Goal: Find specific page/section: Find specific page/section

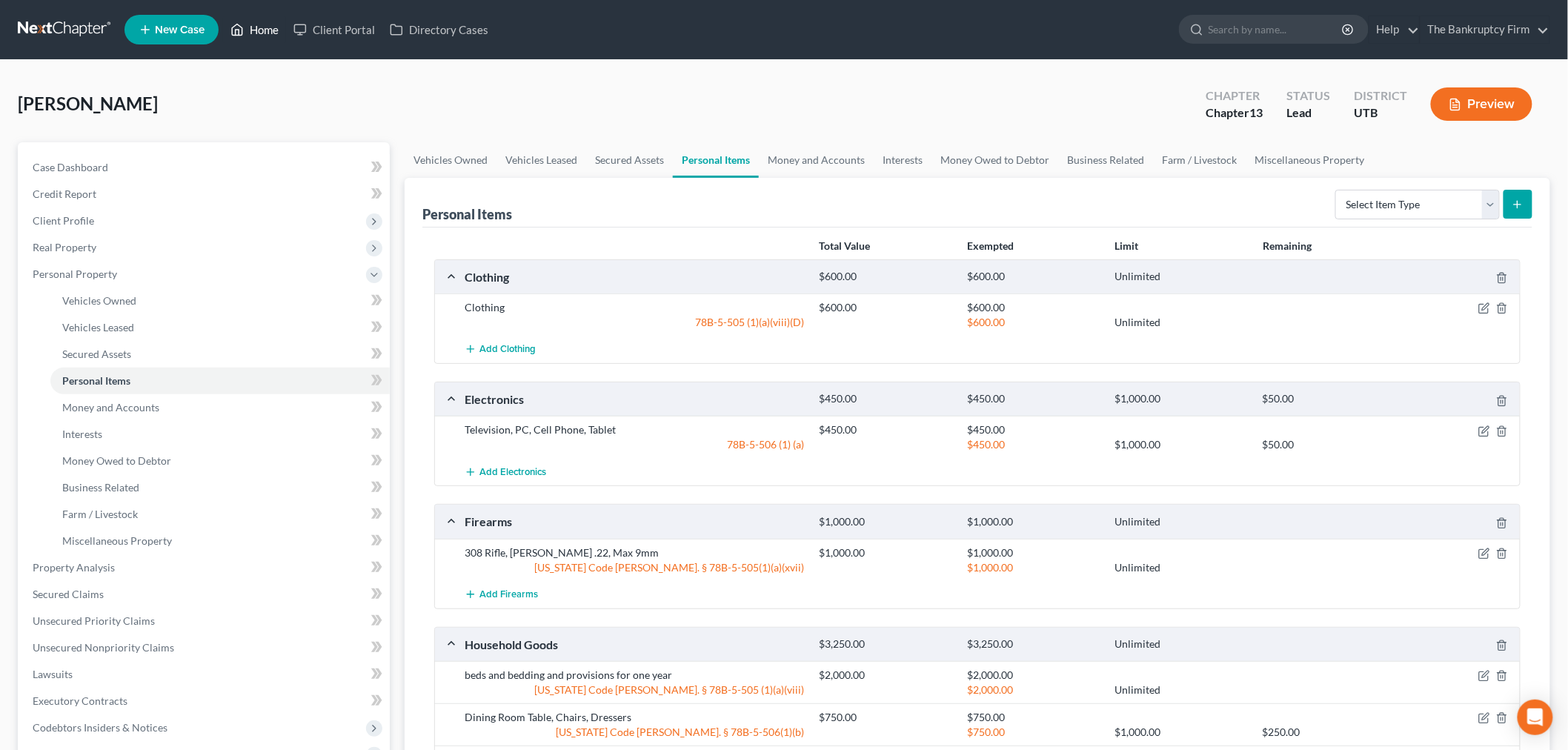
click at [252, 28] on link "Home" at bounding box center [254, 29] width 63 height 27
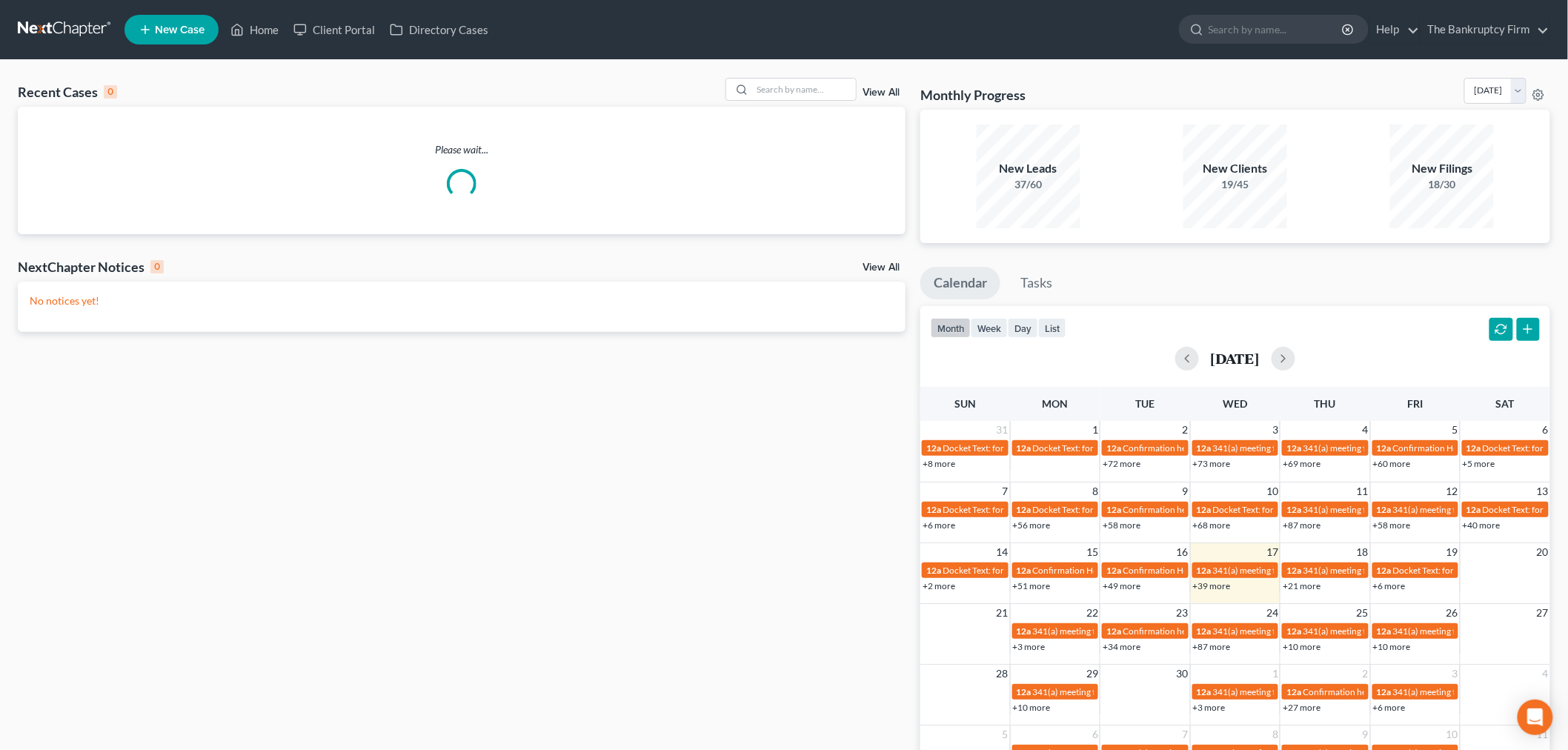
click at [875, 91] on link "View All" at bounding box center [880, 92] width 37 height 10
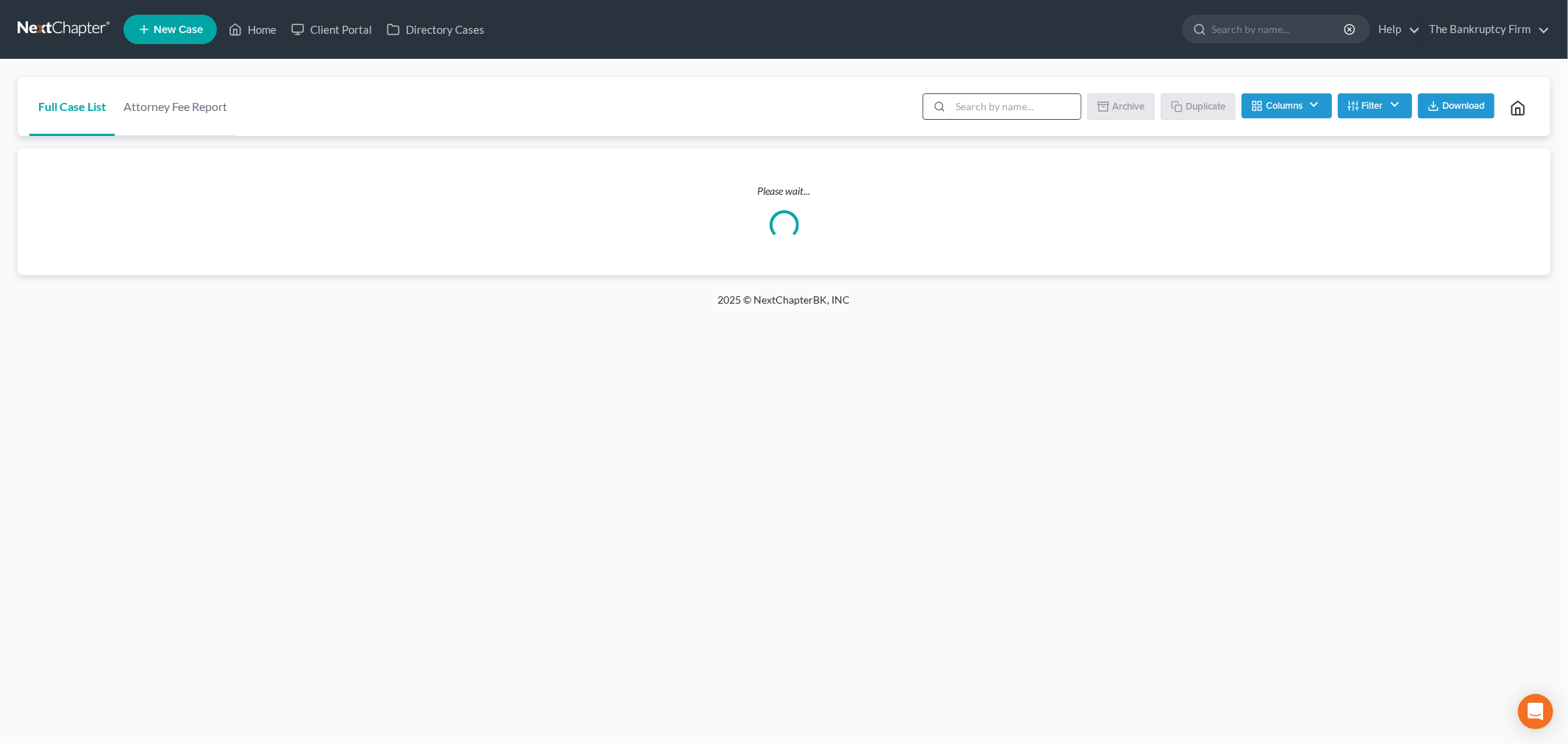
click at [1030, 108] on input "search" at bounding box center [1015, 106] width 130 height 25
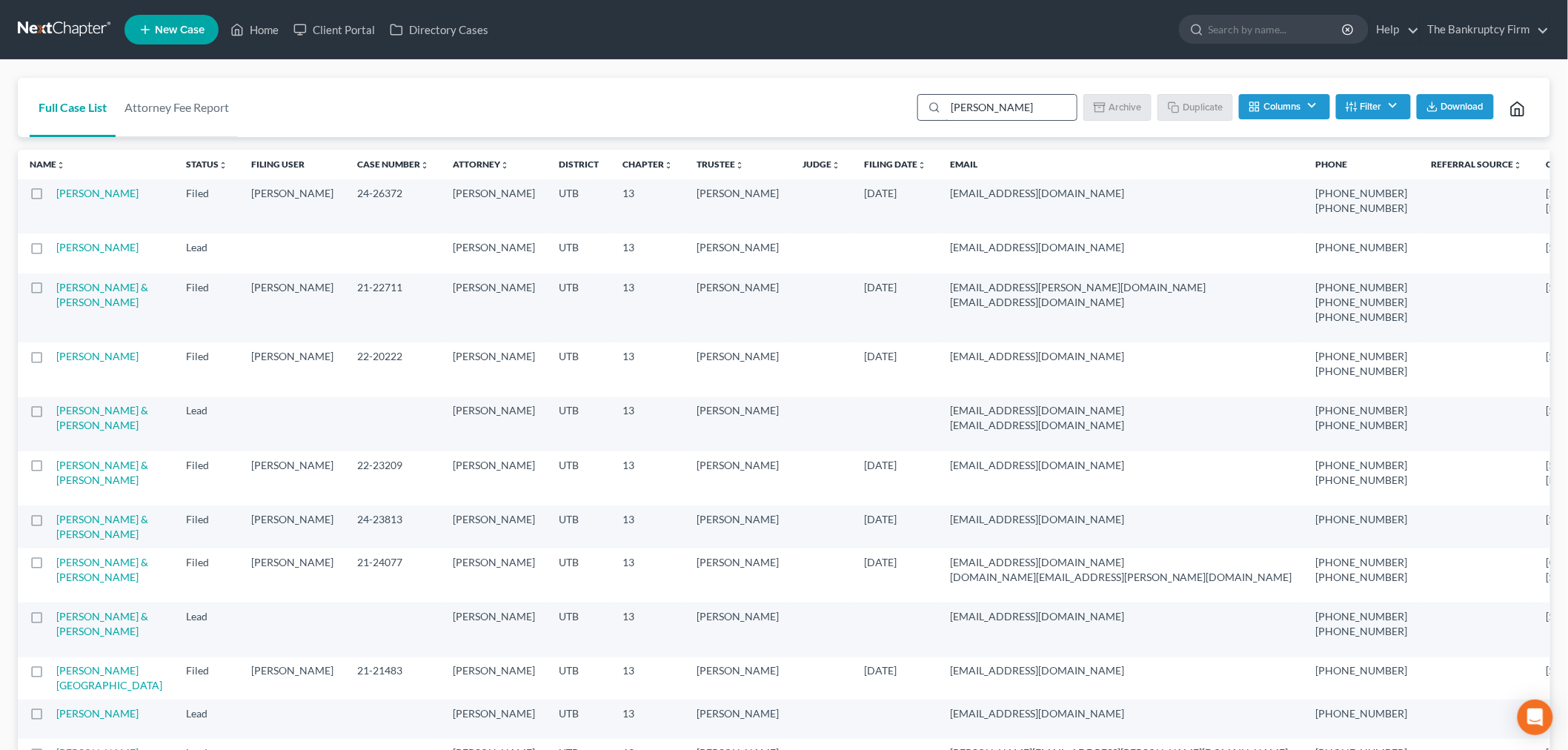
click at [950, 113] on input "[PERSON_NAME]" at bounding box center [1010, 107] width 131 height 25
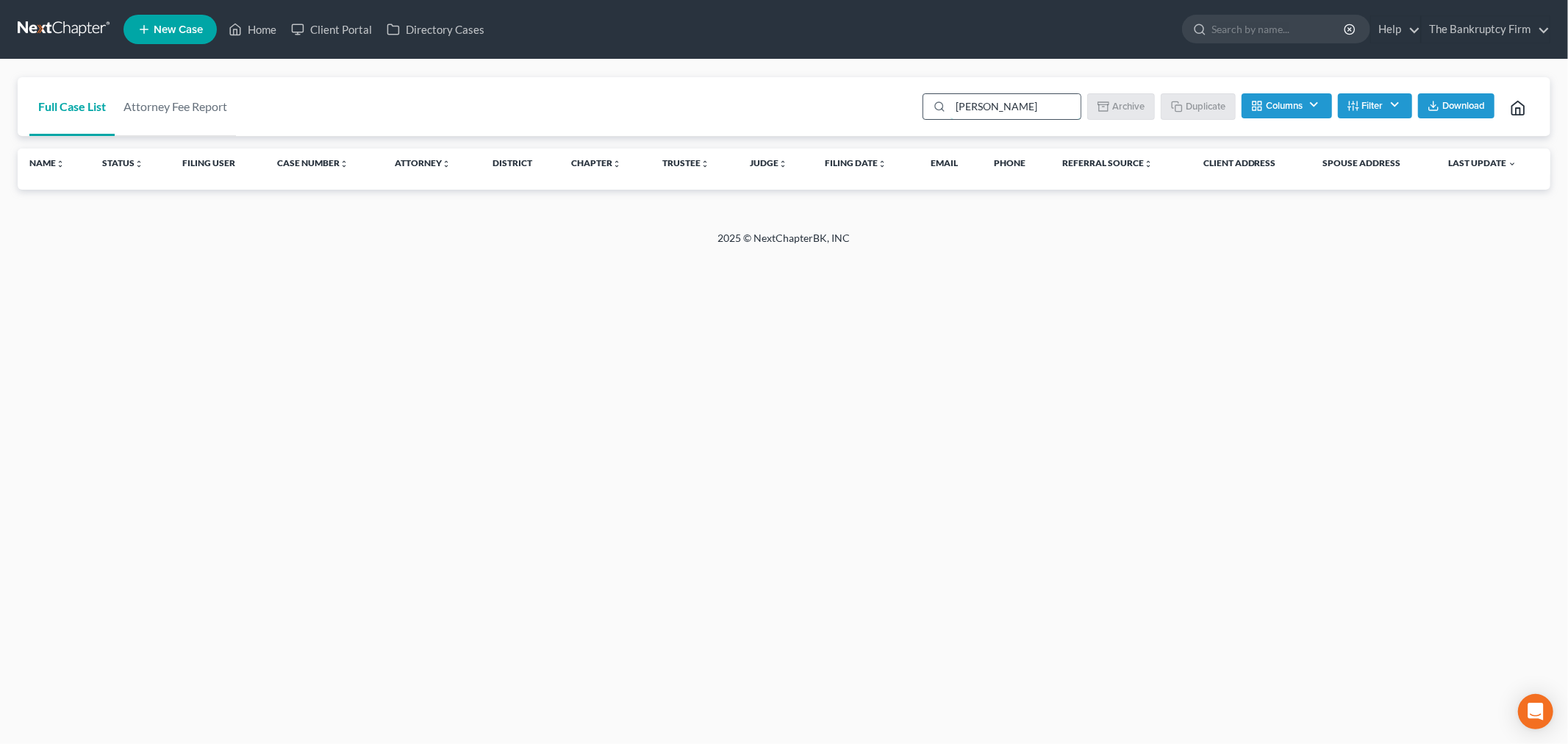
click at [989, 108] on input "[PERSON_NAME]" at bounding box center [1015, 106] width 130 height 25
click at [989, 106] on input "[PERSON_NAME]" at bounding box center [1015, 106] width 130 height 25
type input "[PERSON_NAME]"
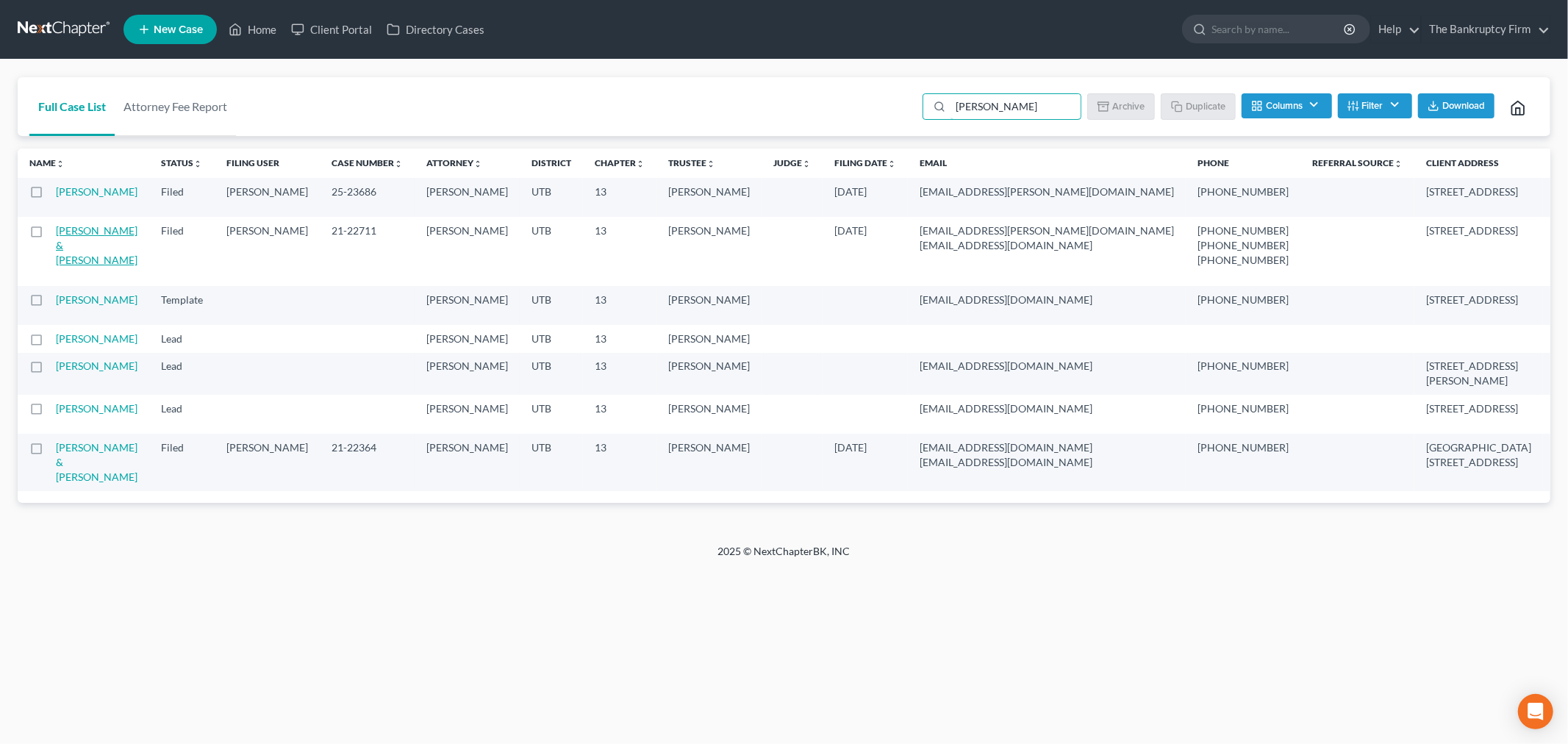
click at [81, 249] on link "[PERSON_NAME] & [PERSON_NAME]" at bounding box center [96, 245] width 81 height 42
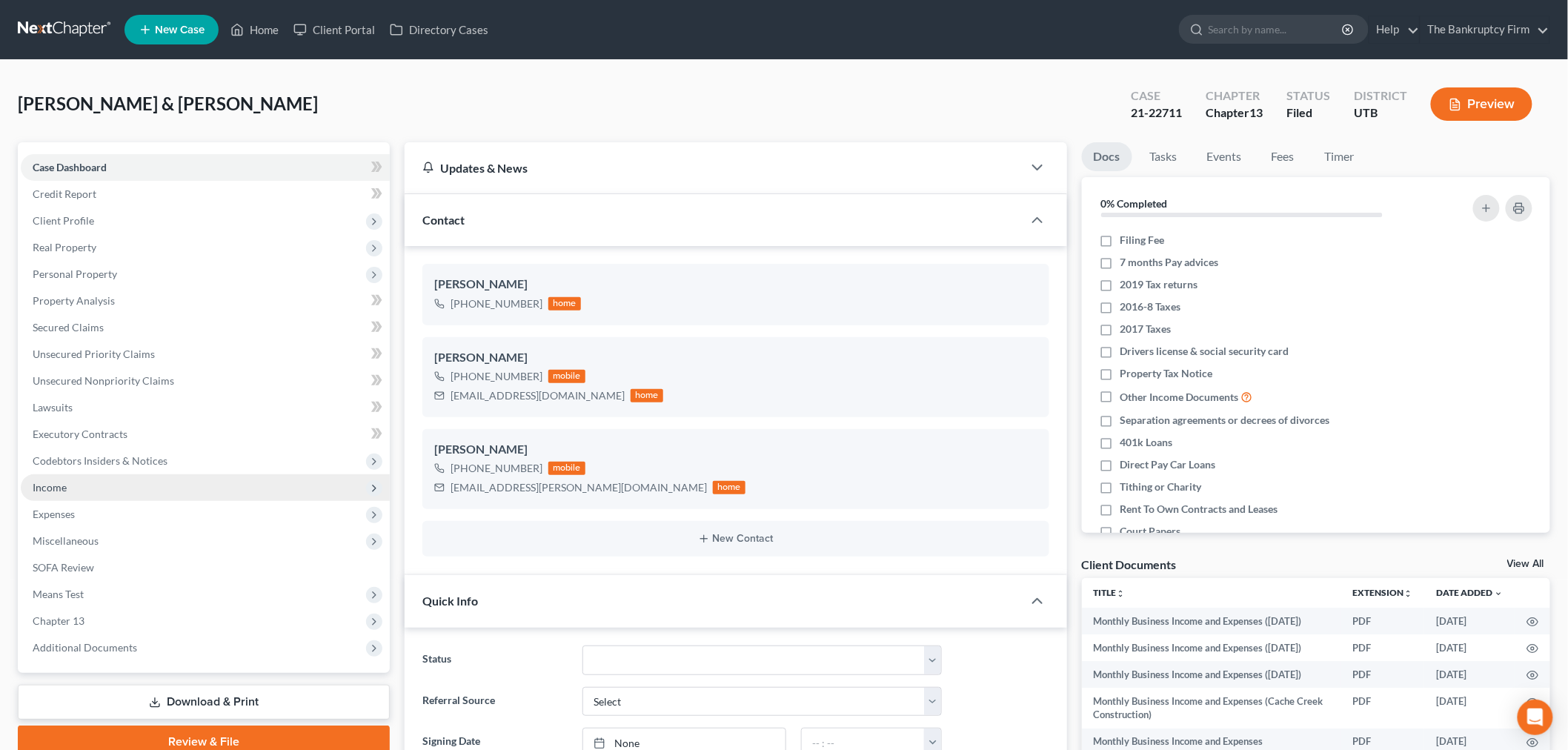
scroll to position [82, 0]
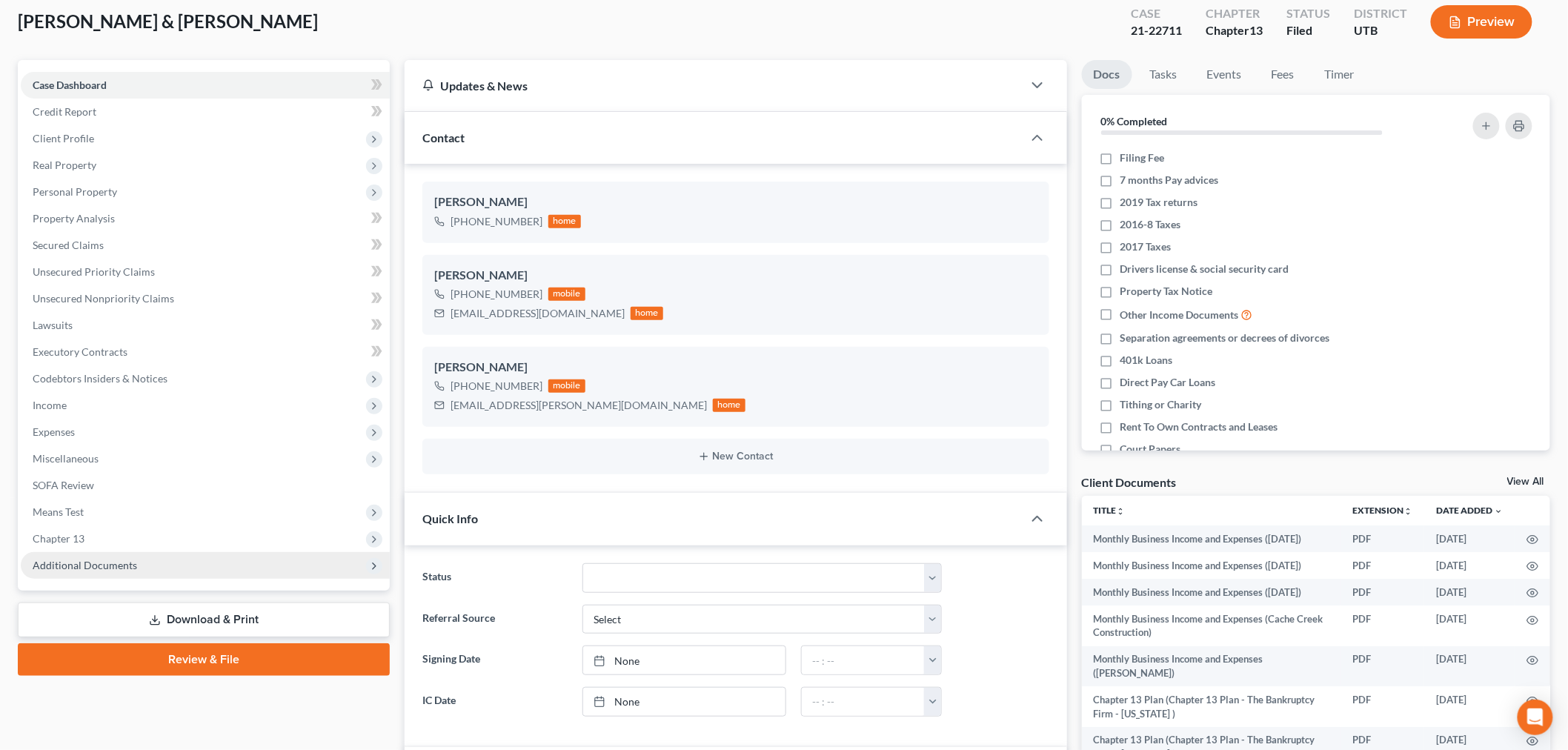
click at [212, 552] on span "Additional Documents" at bounding box center [205, 565] width 369 height 27
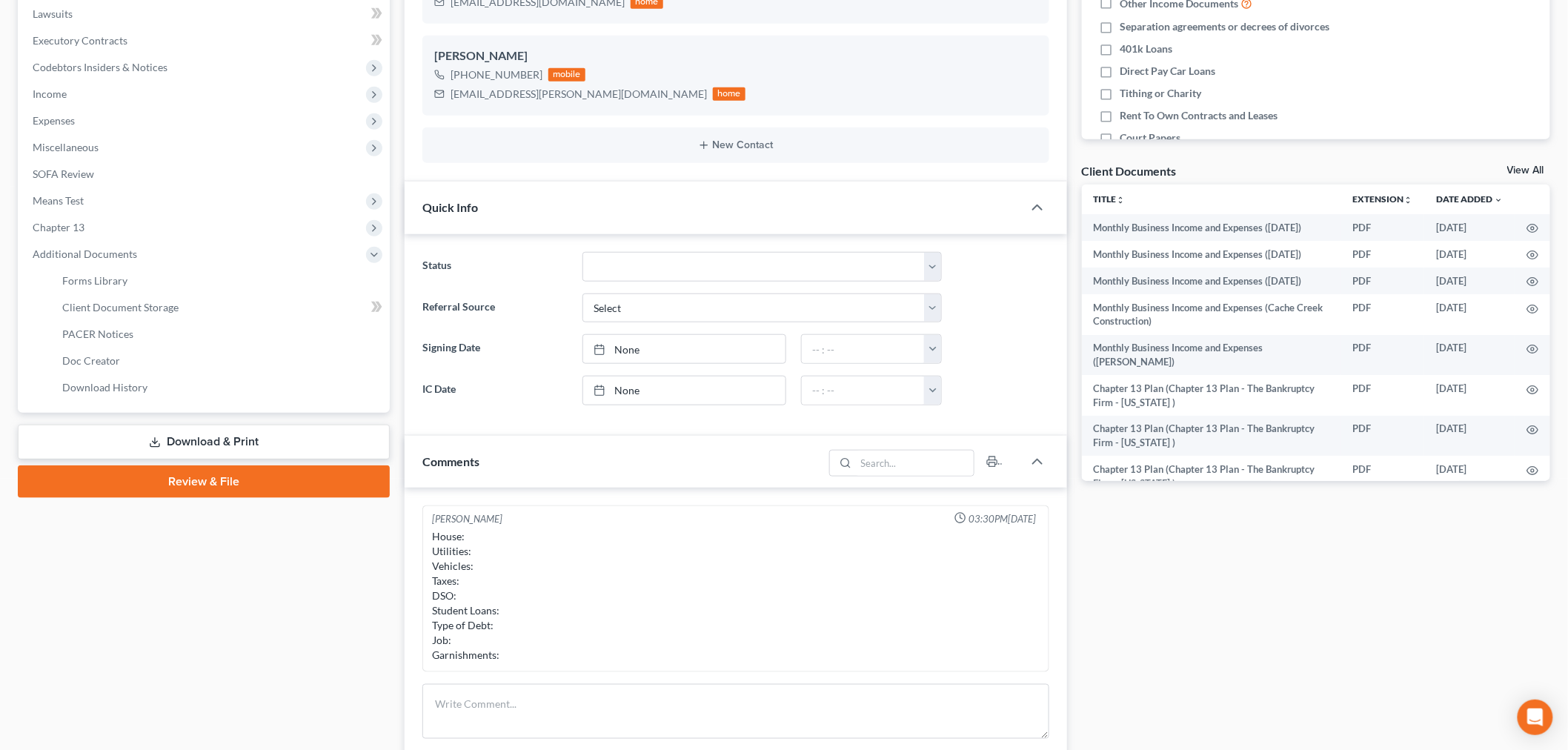
scroll to position [411, 0]
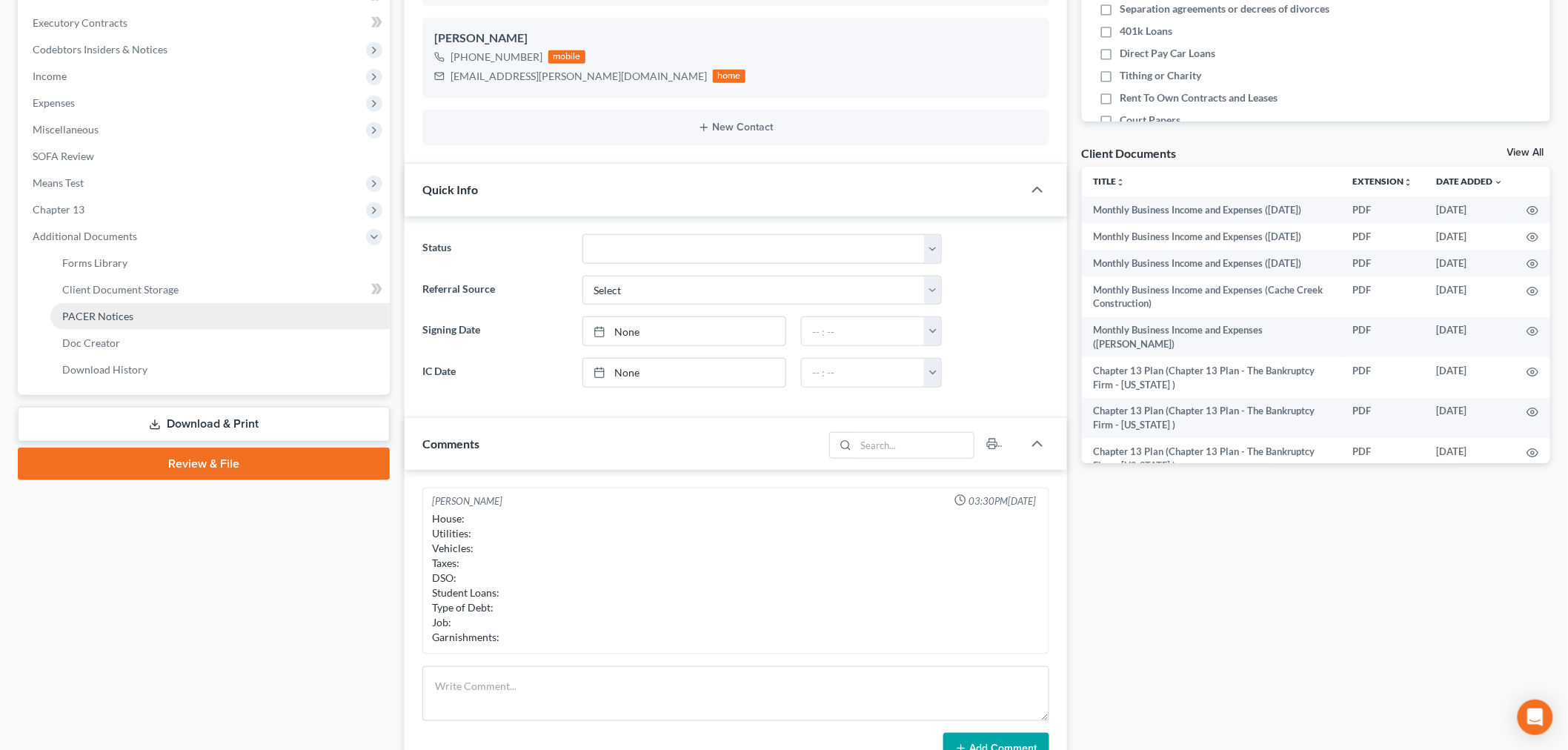
click at [158, 304] on link "PACER Notices" at bounding box center [220, 316] width 340 height 27
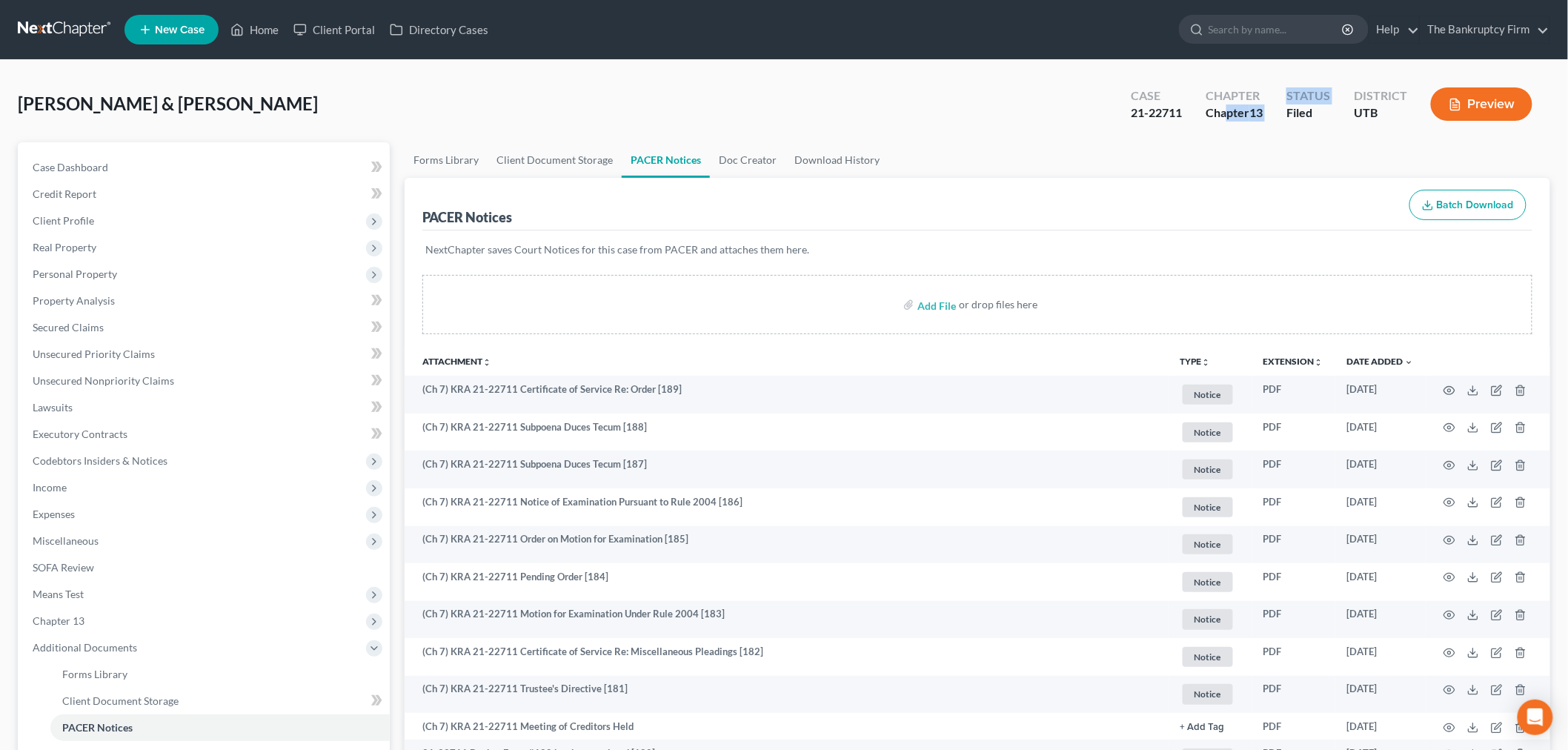
drag, startPoint x: 1278, startPoint y: 120, endPoint x: 1209, endPoint y: 107, distance: 70.2
click at [1221, 108] on div "Case 21-22711 Chapter Chapter 13 Status Filed District UTB Preview" at bounding box center [1333, 106] width 431 height 44
click at [1204, 107] on div "Chapter Chapter 13" at bounding box center [1233, 106] width 81 height 44
drag, startPoint x: 1204, startPoint y: 107, endPoint x: 1265, endPoint y: 114, distance: 61.4
click at [1263, 109] on div "Chapter Chapter 13" at bounding box center [1233, 106] width 81 height 44
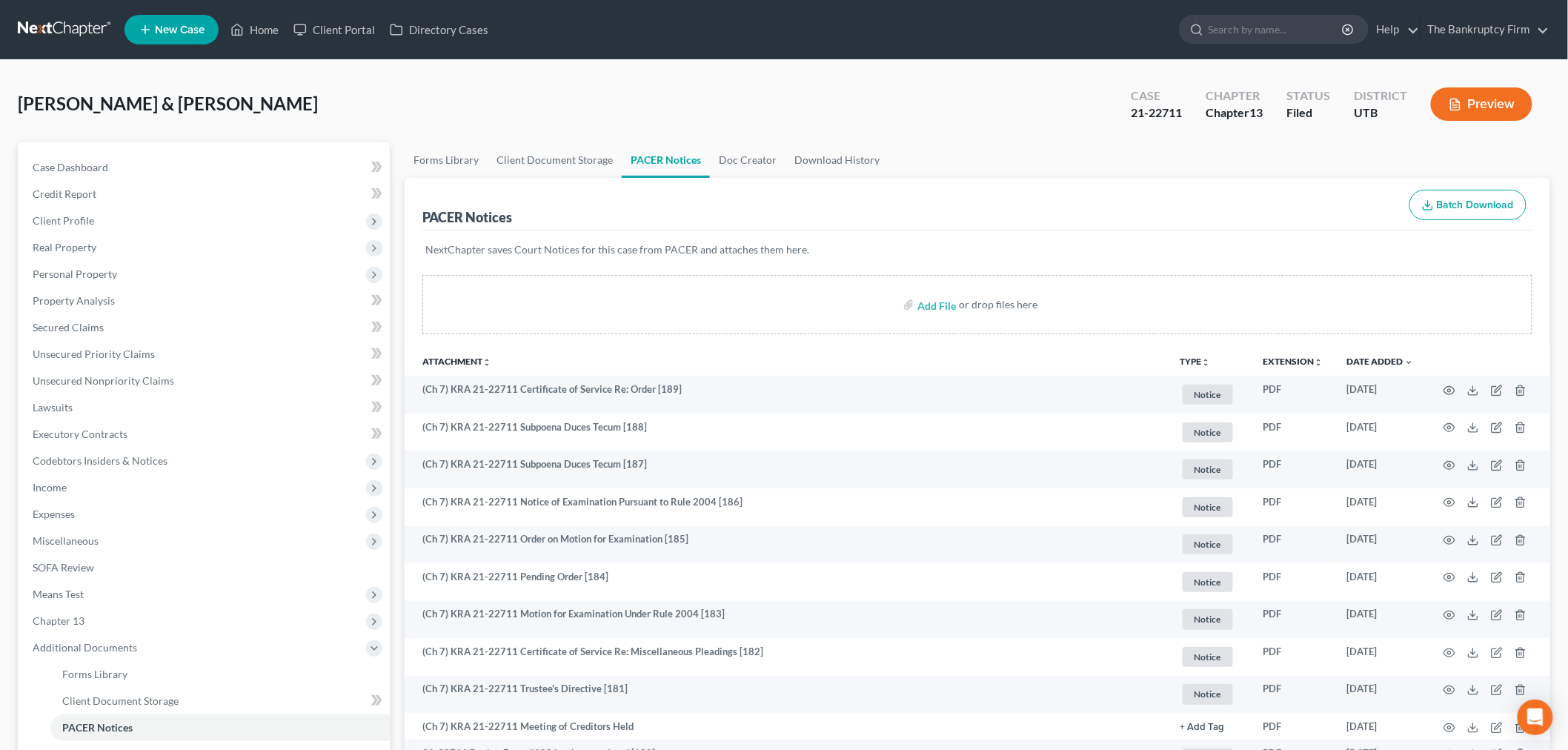
click at [1238, 153] on ul "Forms Library Client Document Storage PACER Notices Doc Creator Download History" at bounding box center [977, 160] width 1145 height 36
click at [1213, 115] on div "Chapter 13" at bounding box center [1233, 113] width 57 height 17
drag, startPoint x: 1206, startPoint y: 112, endPoint x: 1269, endPoint y: 116, distance: 63.1
click at [1269, 116] on div "Chapter Chapter 13" at bounding box center [1233, 106] width 81 height 44
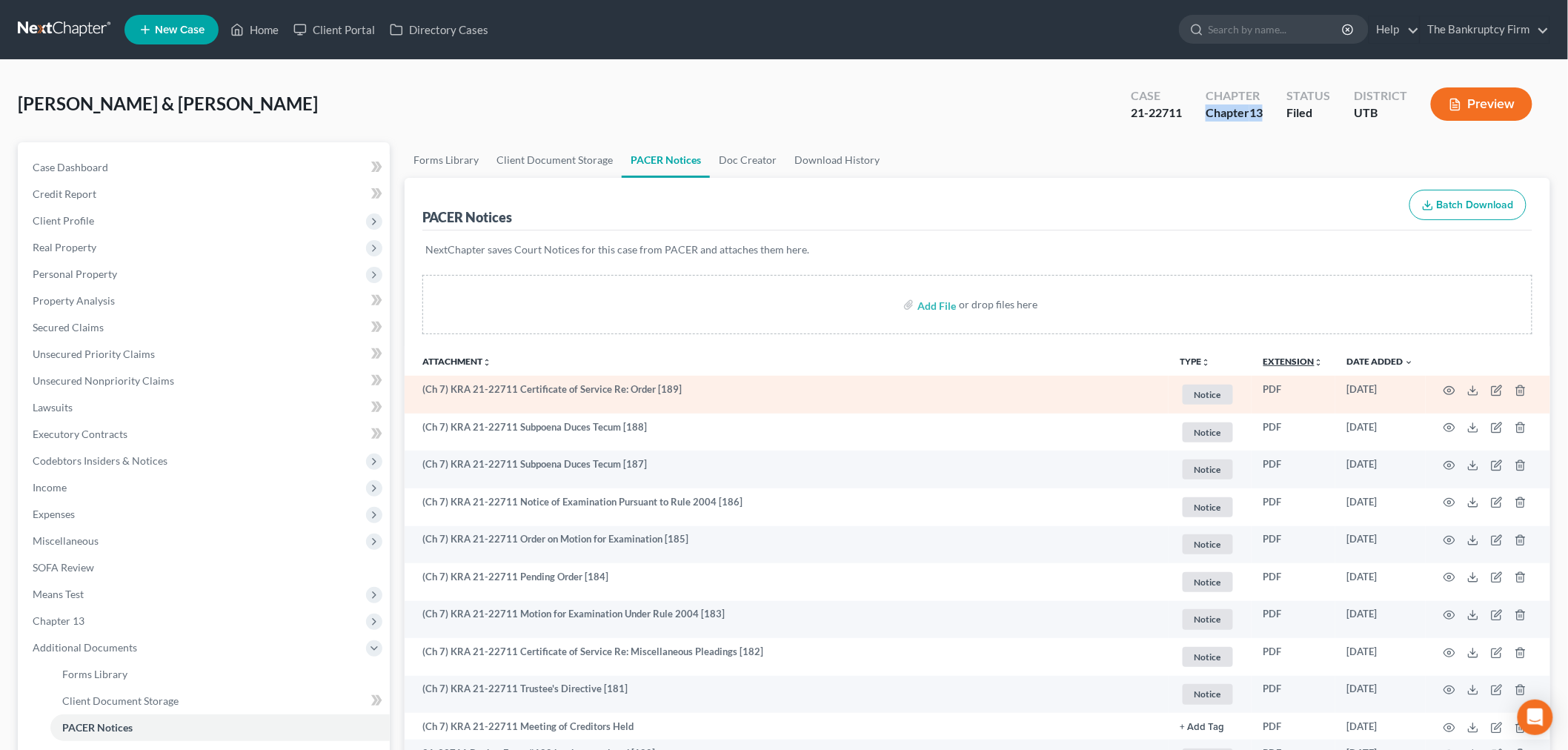
click at [1309, 365] on link "Extension unfold_more expand_more expand_less" at bounding box center [1293, 361] width 60 height 11
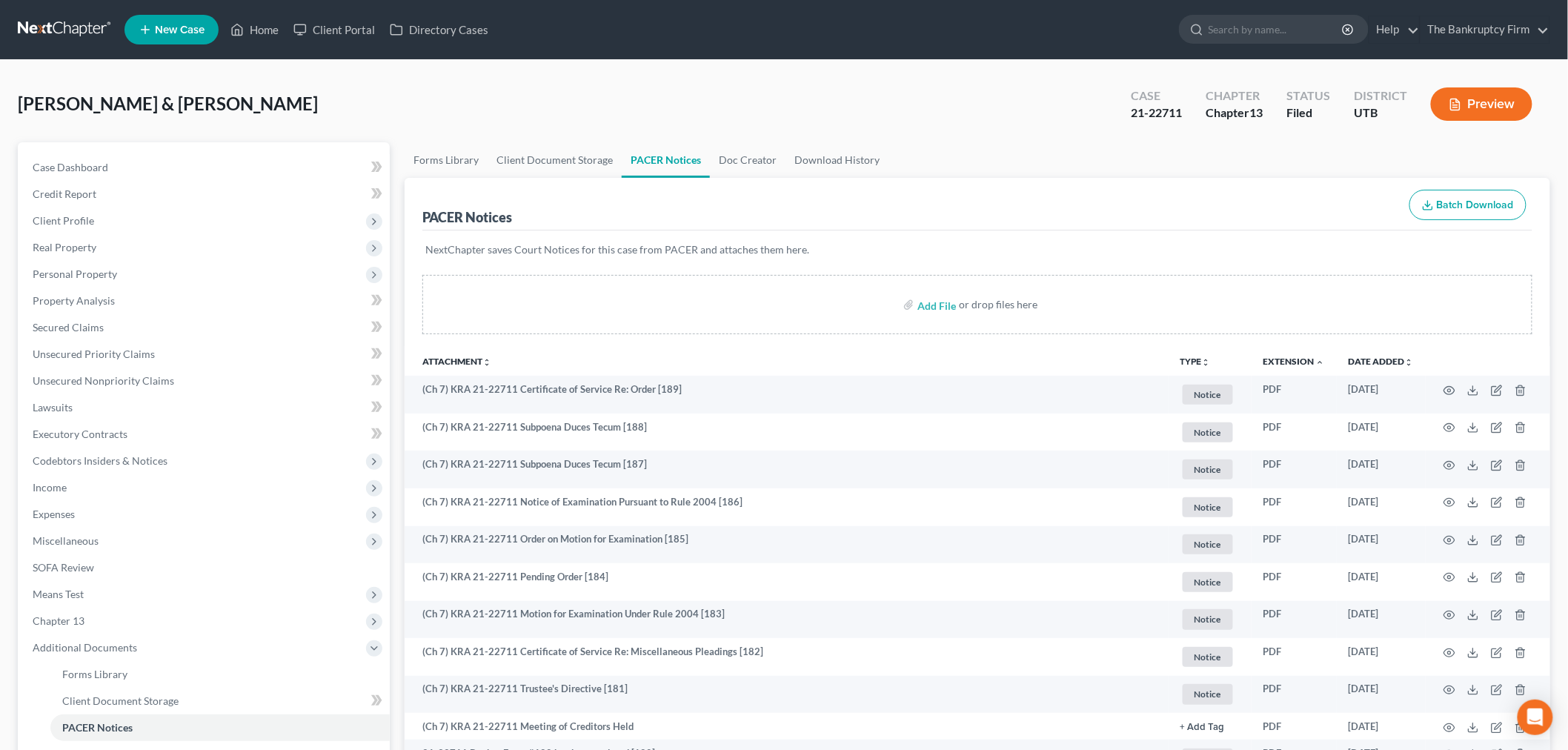
click at [1304, 356] on sort-link "Extension unfold_more expand_more expand_less" at bounding box center [1294, 361] width 62 height 11
click at [1306, 361] on link "Extension unfold_more expand_more expand_less" at bounding box center [1294, 361] width 62 height 11
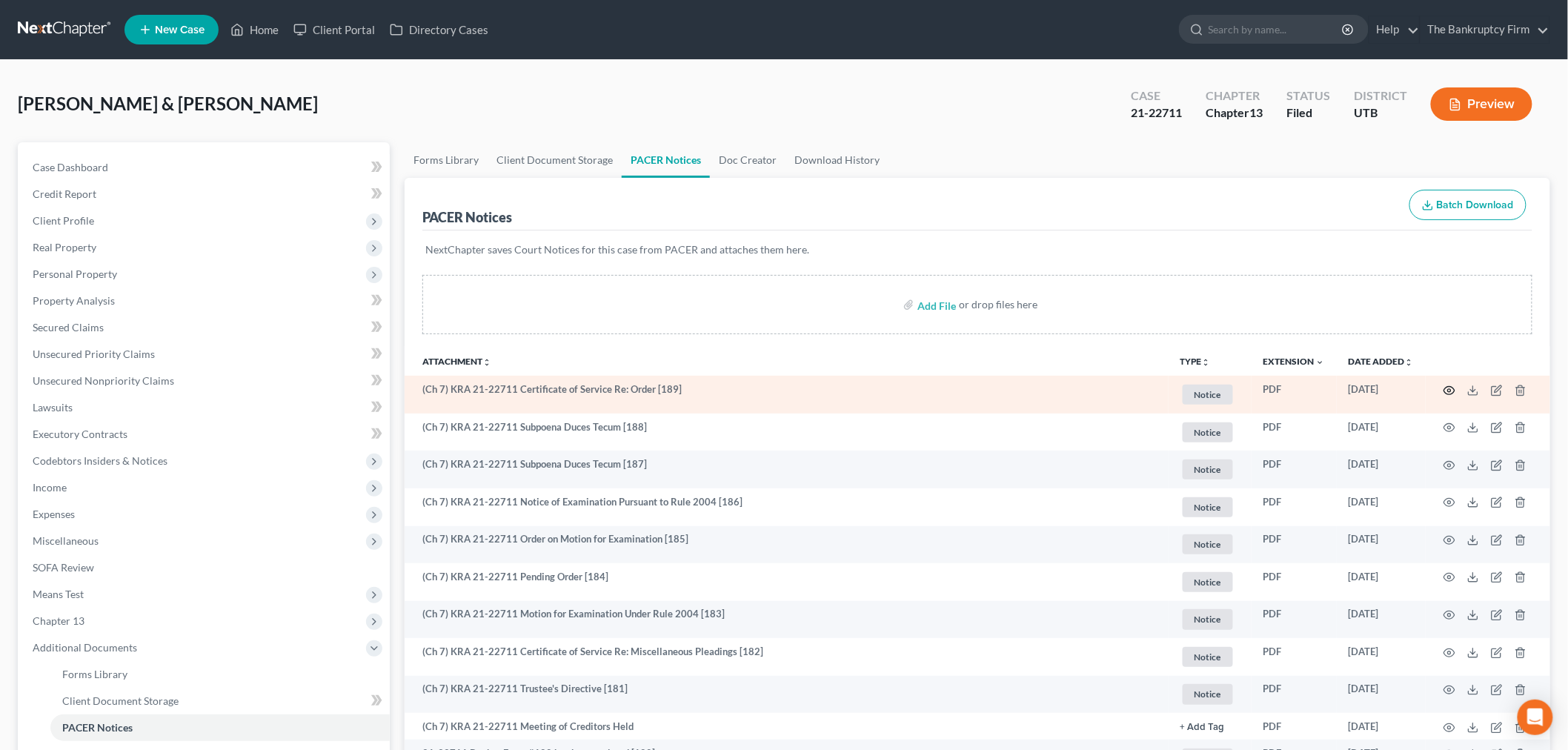
drag, startPoint x: 1450, startPoint y: 397, endPoint x: 1450, endPoint y: 388, distance: 9.0
click at [1450, 395] on td at bounding box center [1487, 395] width 125 height 38
click at [1450, 388] on icon "button" at bounding box center [1449, 391] width 12 height 12
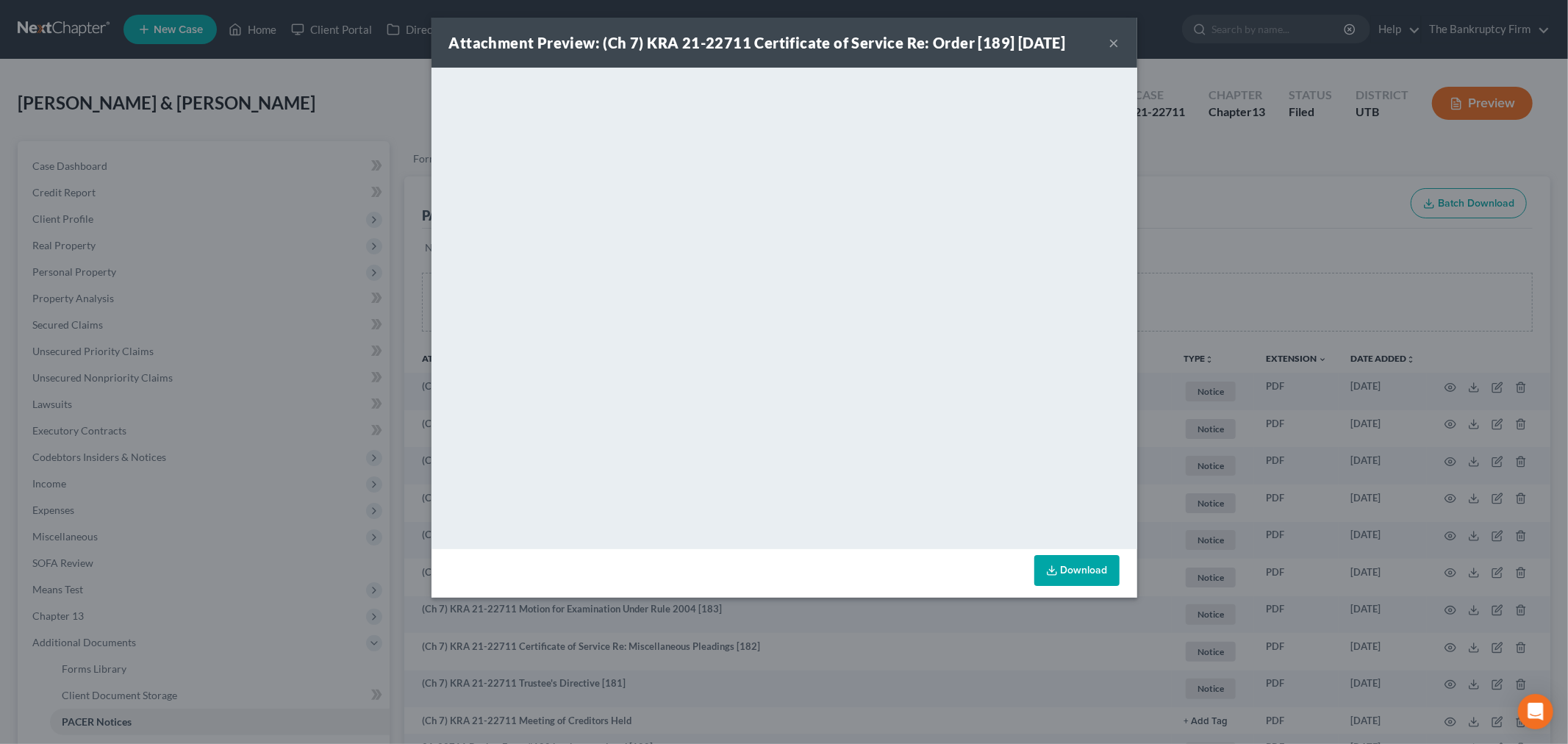
click at [1114, 49] on button "×" at bounding box center [1115, 43] width 10 height 18
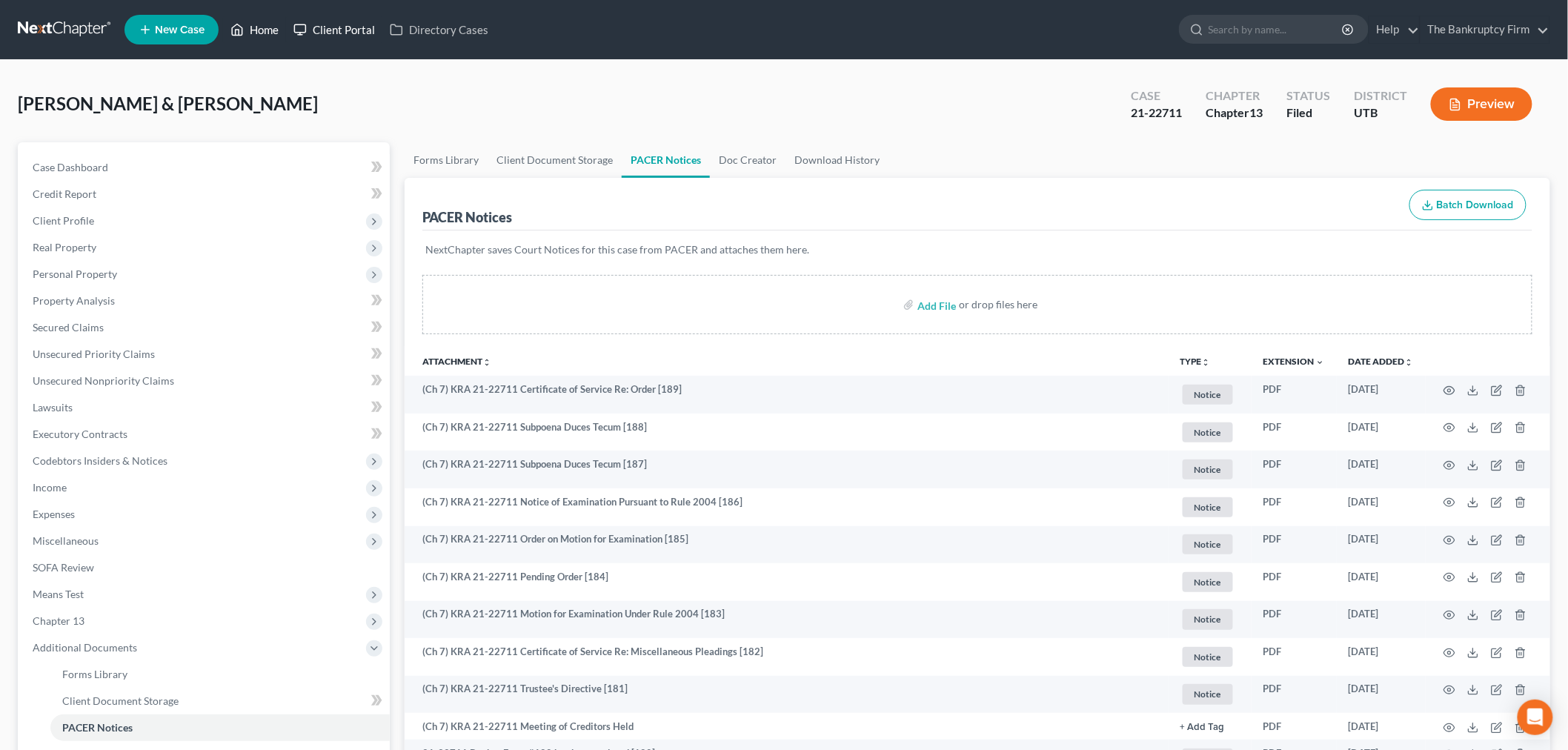
drag, startPoint x: 260, startPoint y: 19, endPoint x: 326, endPoint y: 16, distance: 66.1
click at [260, 19] on link "Home" at bounding box center [254, 29] width 63 height 27
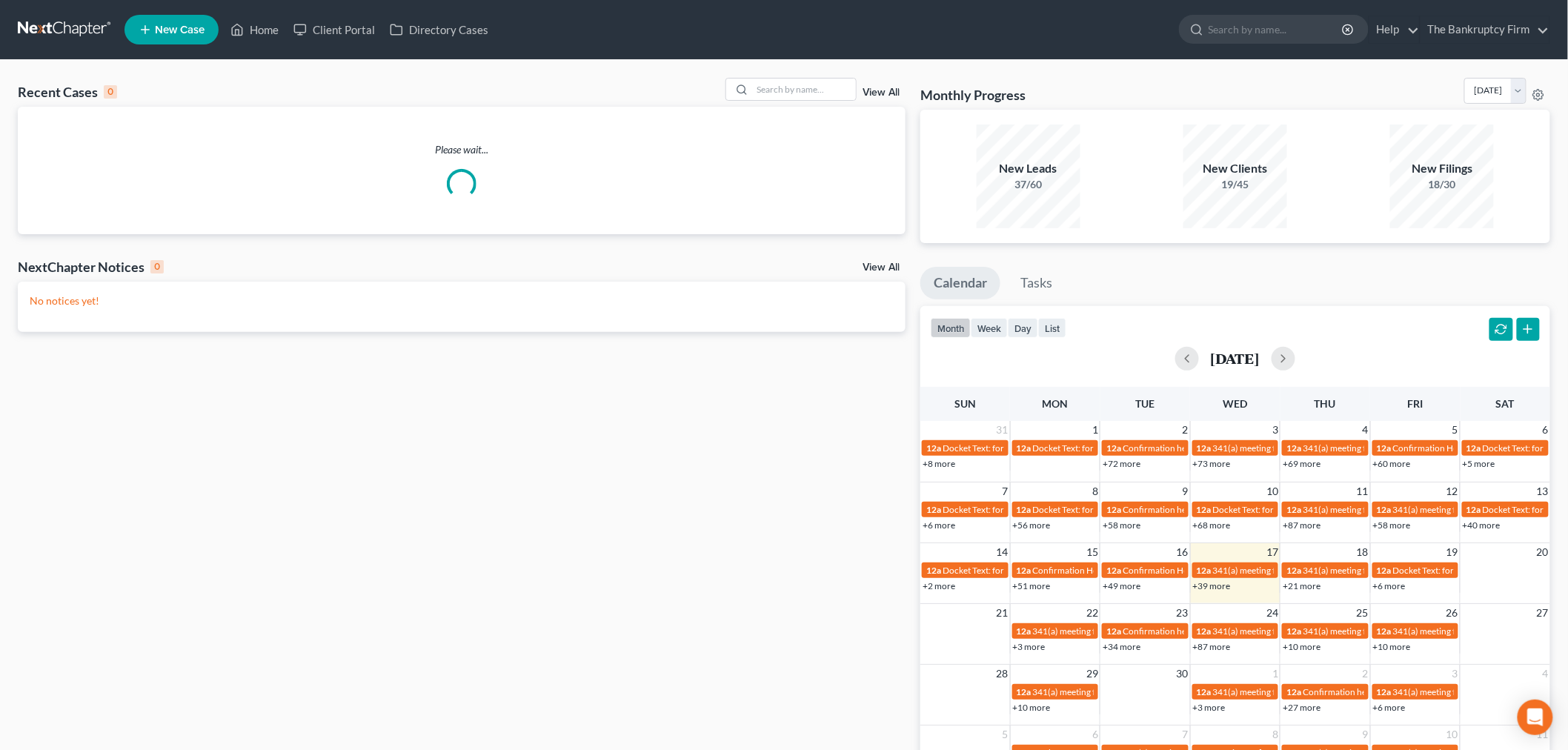
click at [903, 93] on div "View All" at bounding box center [815, 89] width 181 height 23
click at [889, 96] on link "View All" at bounding box center [880, 92] width 37 height 10
